Goal: Navigation & Orientation: Find specific page/section

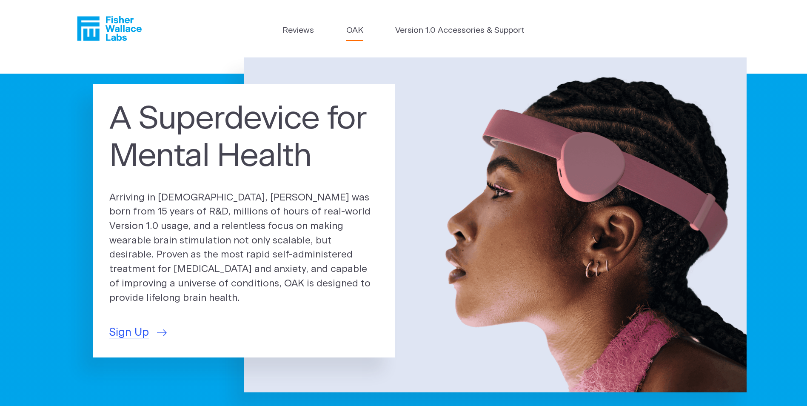
click at [357, 28] on link "OAK" at bounding box center [354, 31] width 17 height 12
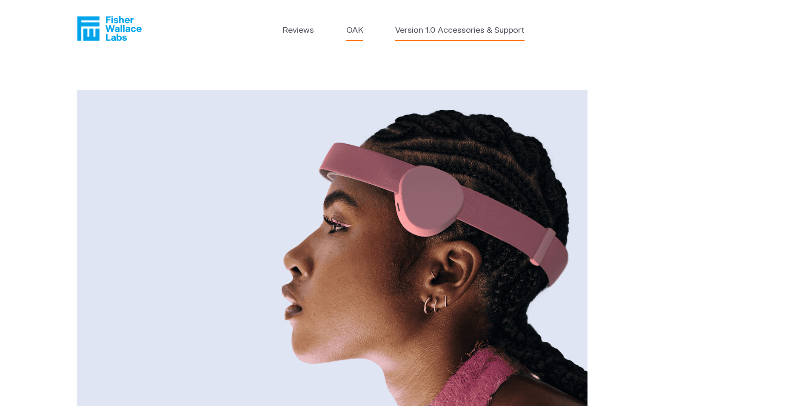
click at [434, 31] on link "Version 1.0 Accessories & Support" at bounding box center [459, 31] width 129 height 12
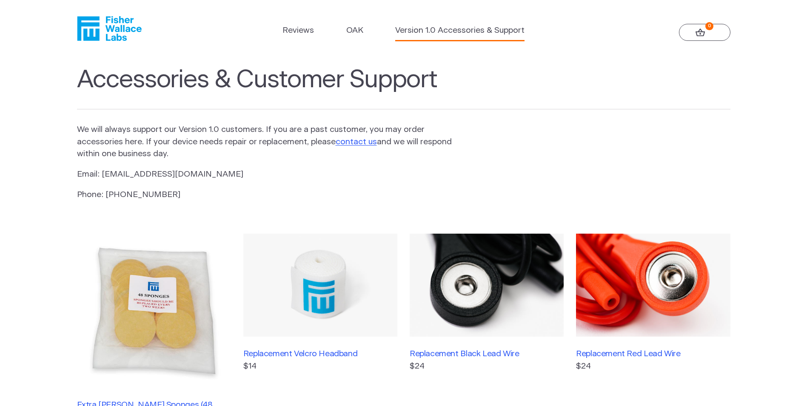
click at [116, 27] on icon "Fisher Wallace" at bounding box center [109, 28] width 65 height 25
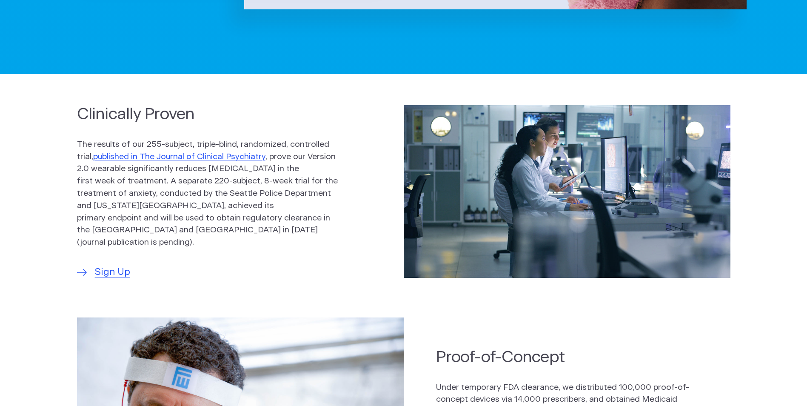
scroll to position [425, 0]
